Goal: Task Accomplishment & Management: Use online tool/utility

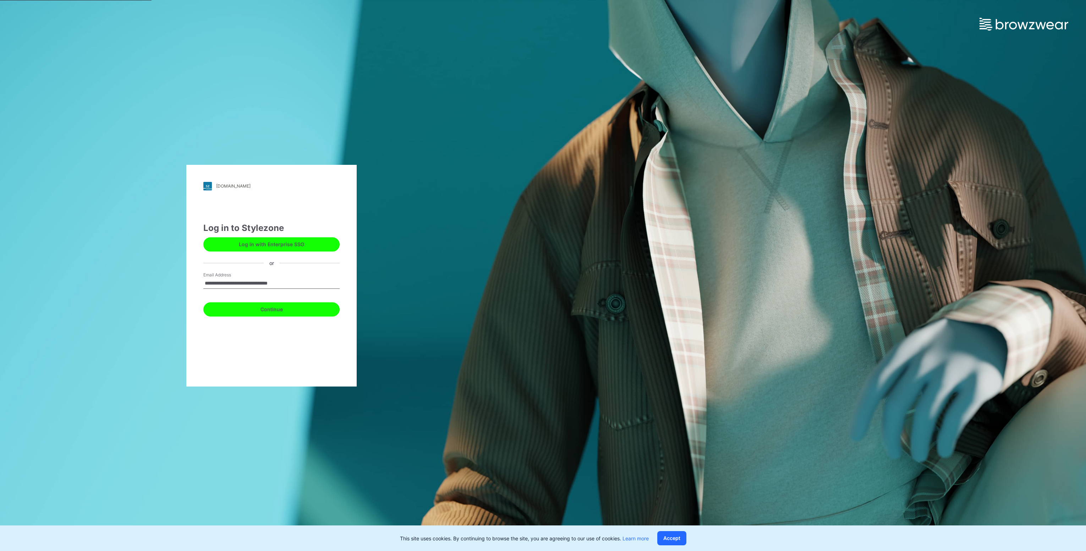
click at [250, 308] on button "Continue" at bounding box center [271, 309] width 136 height 14
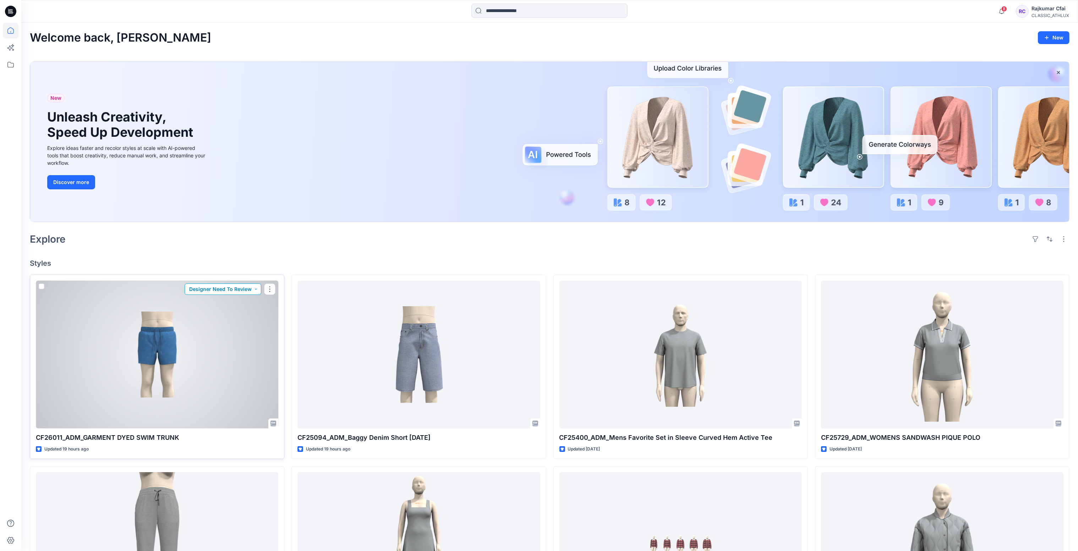
click at [256, 291] on button "Designer Need To Review" at bounding box center [223, 288] width 77 height 11
click at [228, 323] on p "Accepted" at bounding box center [223, 321] width 23 height 9
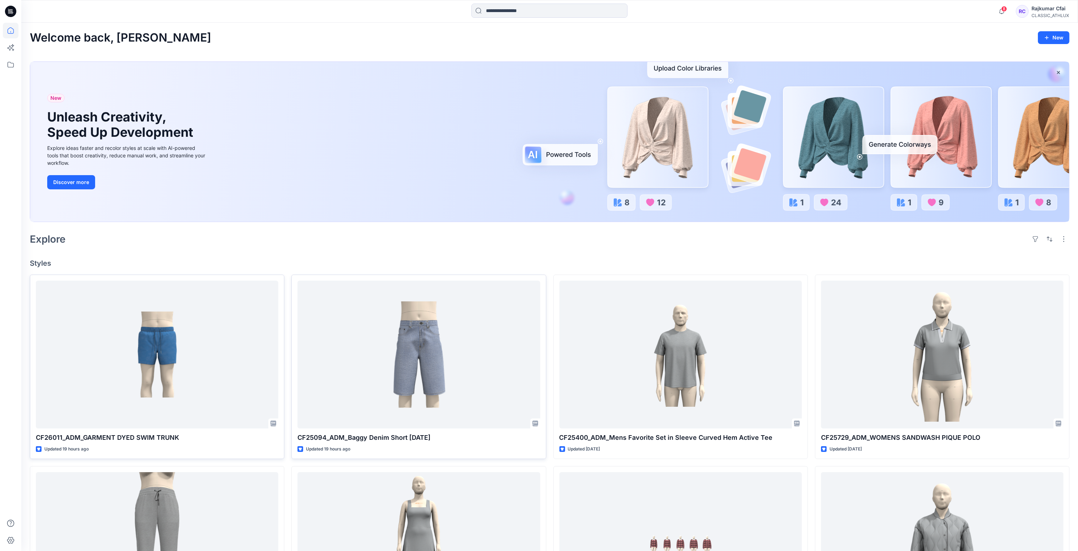
drag, startPoint x: 431, startPoint y: 249, endPoint x: 351, endPoint y: 285, distance: 87.2
click at [427, 253] on div "Welcome back, [PERSON_NAME] New New Unleash Creativity, Speed Up Development Ex…" at bounding box center [549, 449] width 1057 height 853
click at [311, 262] on h4 "Styles" at bounding box center [550, 263] width 1040 height 9
click at [12, 13] on icon at bounding box center [12, 13] width 2 height 0
